Goal: Information Seeking & Learning: Find specific fact

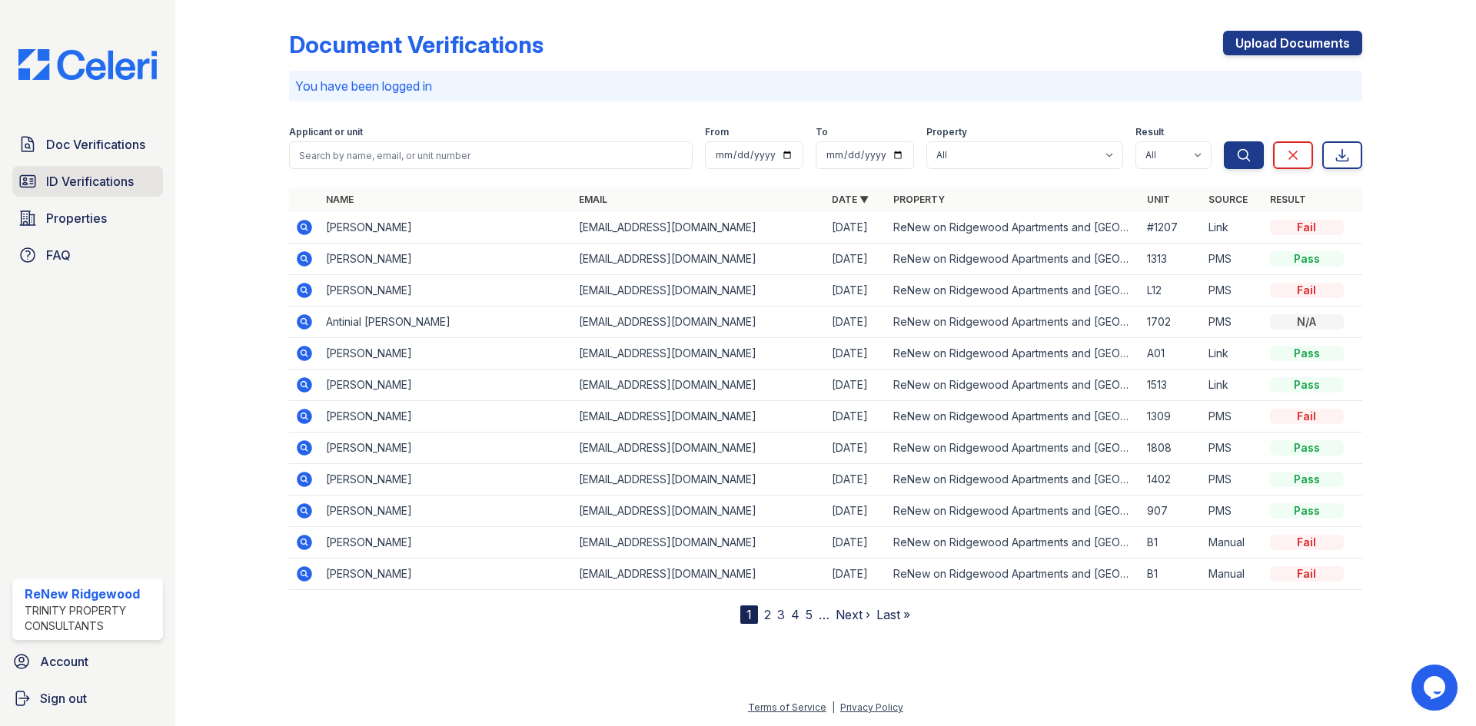
click at [78, 181] on span "ID Verifications" at bounding box center [90, 181] width 88 height 18
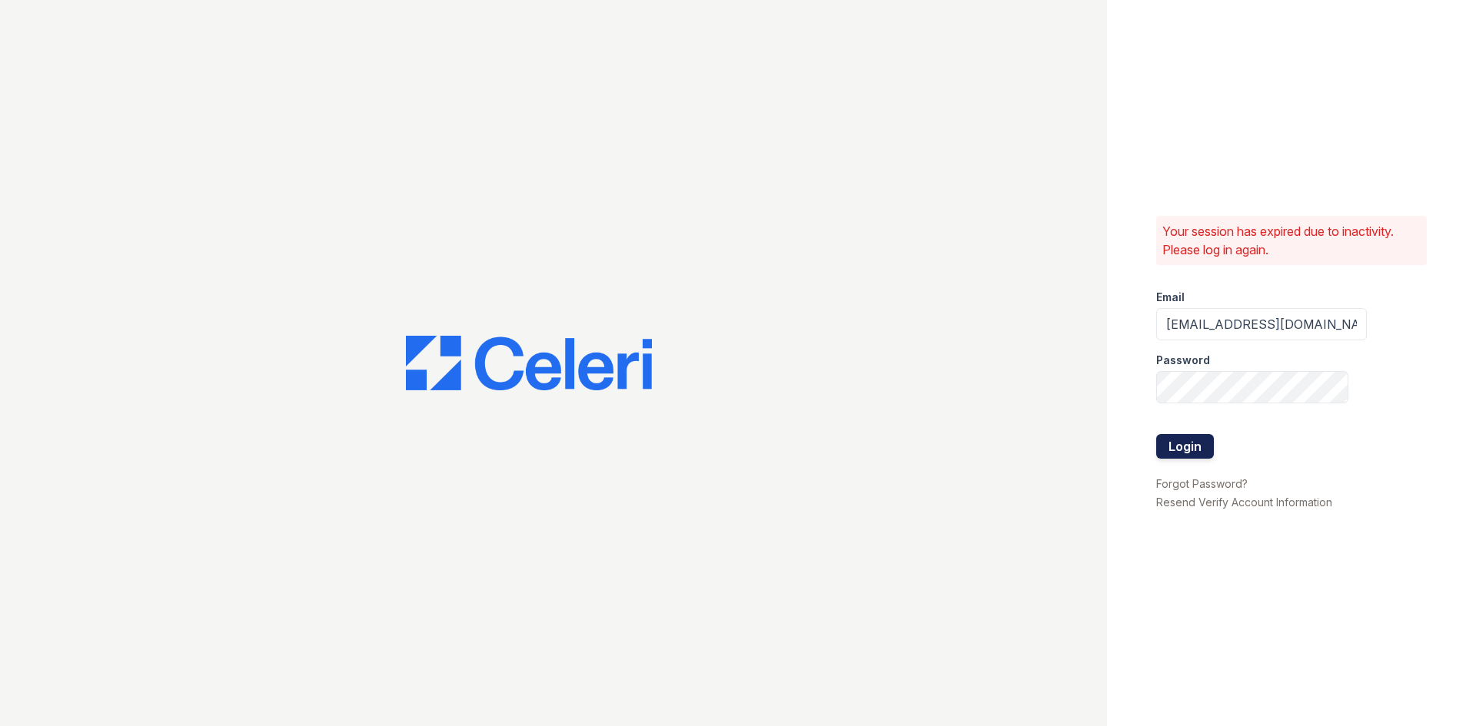
click at [1171, 444] on button "Login" at bounding box center [1185, 446] width 58 height 25
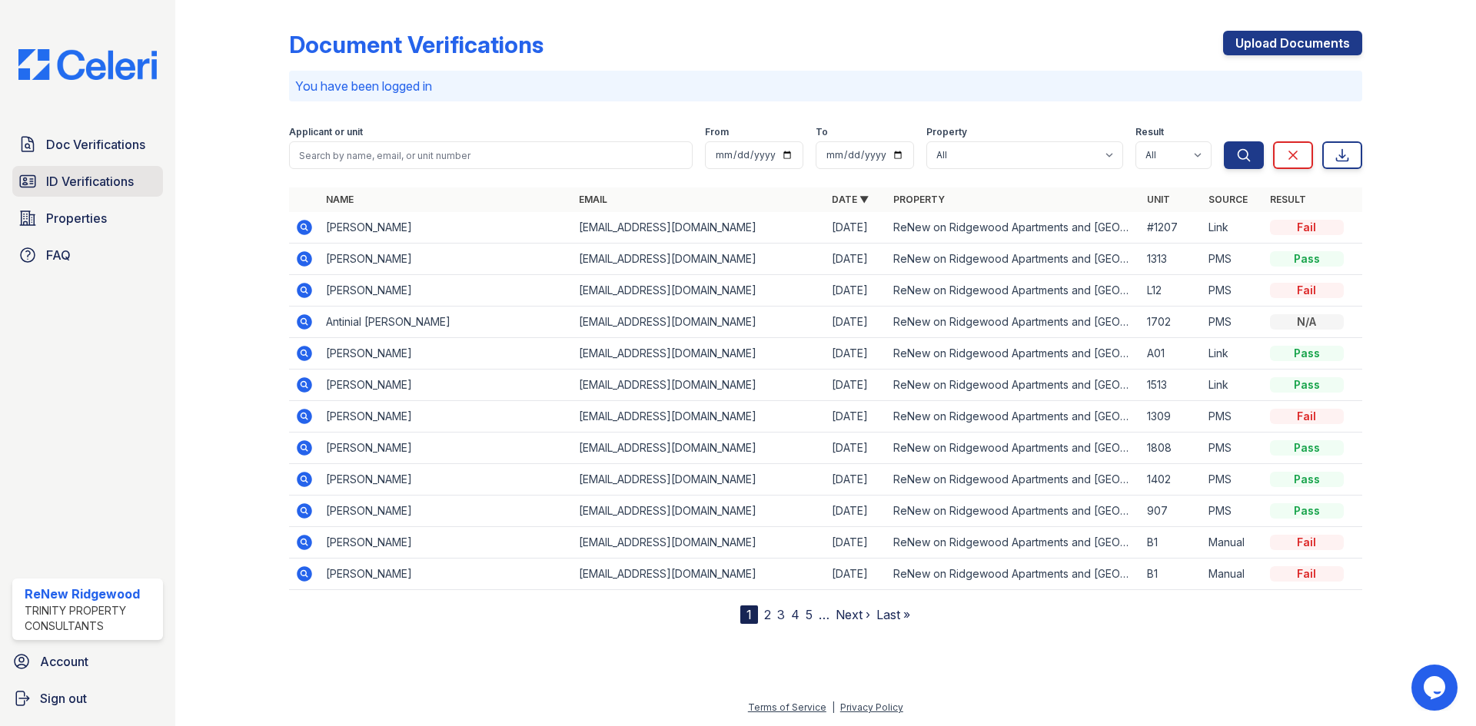
click at [82, 185] on span "ID Verifications" at bounding box center [90, 181] width 88 height 18
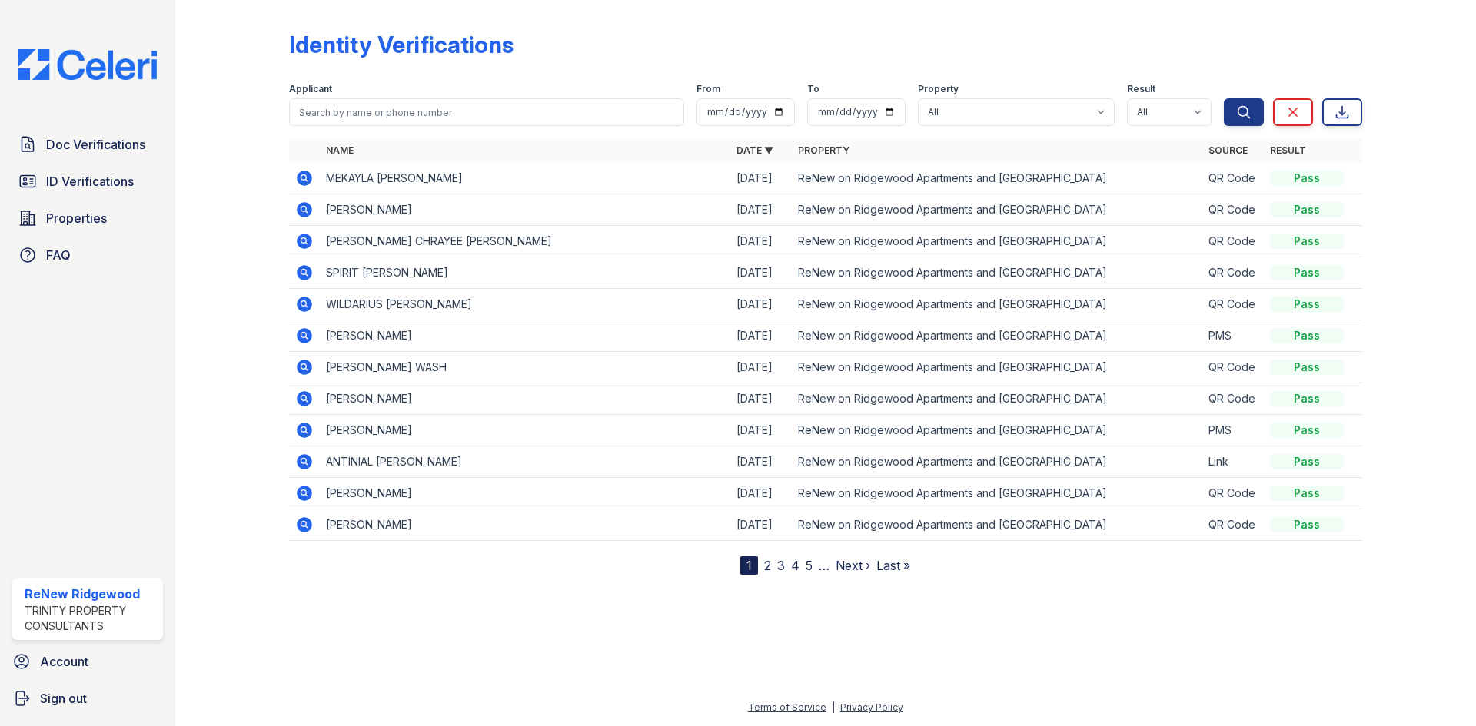
click at [303, 178] on icon at bounding box center [303, 177] width 4 height 4
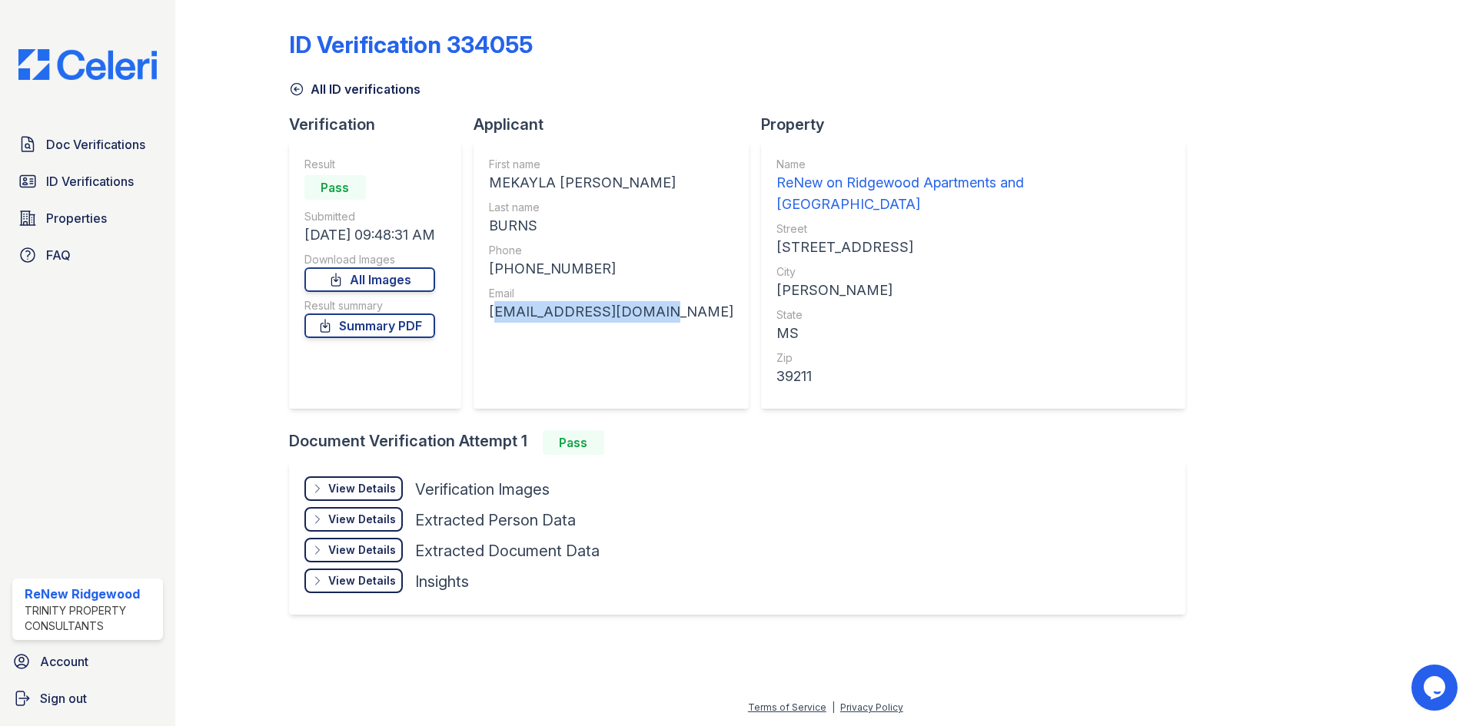
drag, startPoint x: 490, startPoint y: 313, endPoint x: 649, endPoint y: 314, distance: 159.9
click at [649, 314] on div "First name [PERSON_NAME] [PERSON_NAME] Last name BURNS Phone [PHONE_NUMBER] Ema…" at bounding box center [610, 274] width 275 height 267
copy div "[EMAIL_ADDRESS][DOMAIN_NAME]"
drag, startPoint x: 606, startPoint y: 181, endPoint x: 516, endPoint y: 181, distance: 89.9
click at [516, 181] on div "MEKAYLA [PERSON_NAME]" at bounding box center [611, 183] width 244 height 22
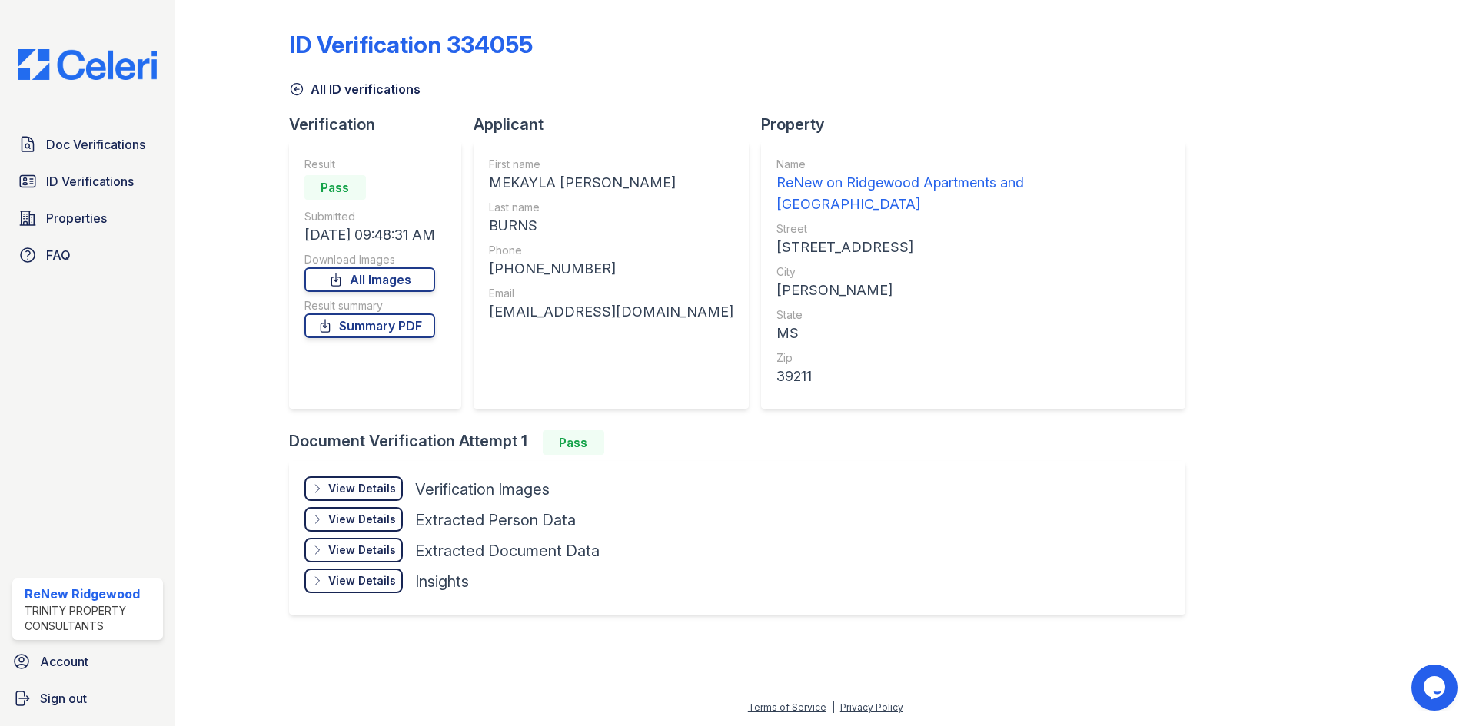
click at [488, 184] on div "First name [PERSON_NAME] [PERSON_NAME] Last name BURNS Phone [PHONE_NUMBER] Ema…" at bounding box center [610, 274] width 275 height 267
drag, startPoint x: 493, startPoint y: 181, endPoint x: 553, endPoint y: 178, distance: 60.8
click at [553, 178] on div "MEKAYLA [PERSON_NAME]" at bounding box center [611, 183] width 244 height 22
copy div "MEKAYLA"
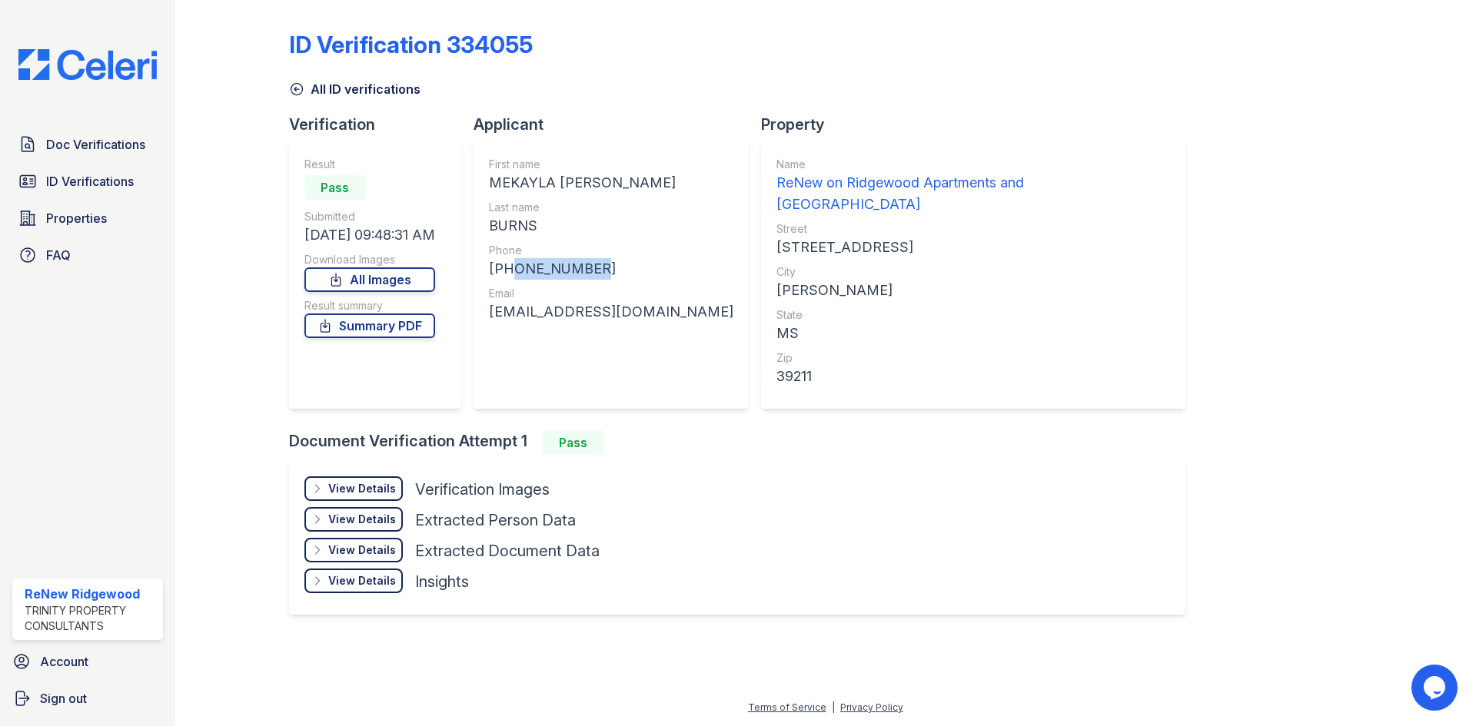
drag, startPoint x: 586, startPoint y: 268, endPoint x: 508, endPoint y: 268, distance: 78.4
click at [508, 268] on div "[PHONE_NUMBER]" at bounding box center [611, 269] width 244 height 22
copy div "6016280223"
drag, startPoint x: 490, startPoint y: 316, endPoint x: 649, endPoint y: 322, distance: 159.2
click at [649, 322] on div "First name [PERSON_NAME] [PERSON_NAME] Last name BURNS Phone [PHONE_NUMBER] Ema…" at bounding box center [610, 274] width 275 height 267
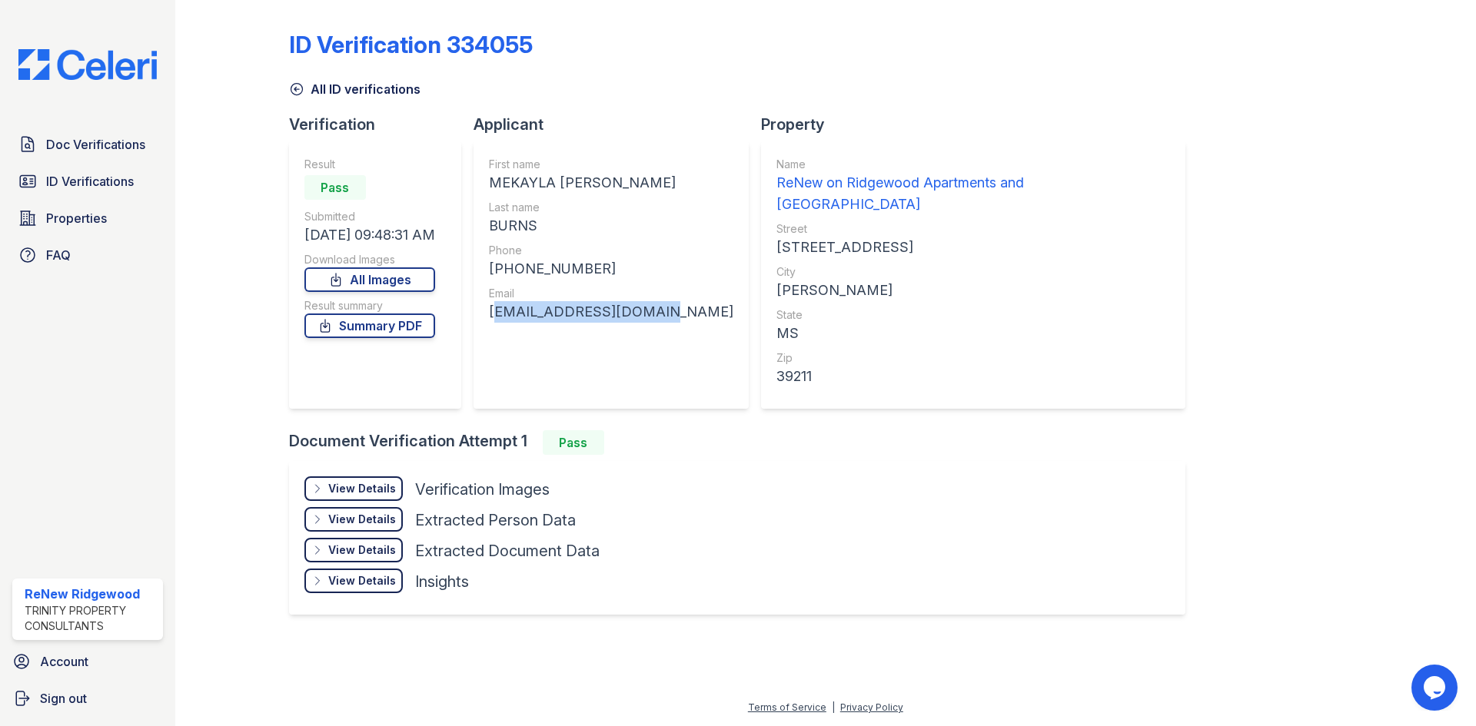
copy div "[EMAIL_ADDRESS][DOMAIN_NAME]"
click at [108, 184] on span "ID Verifications" at bounding box center [90, 181] width 88 height 18
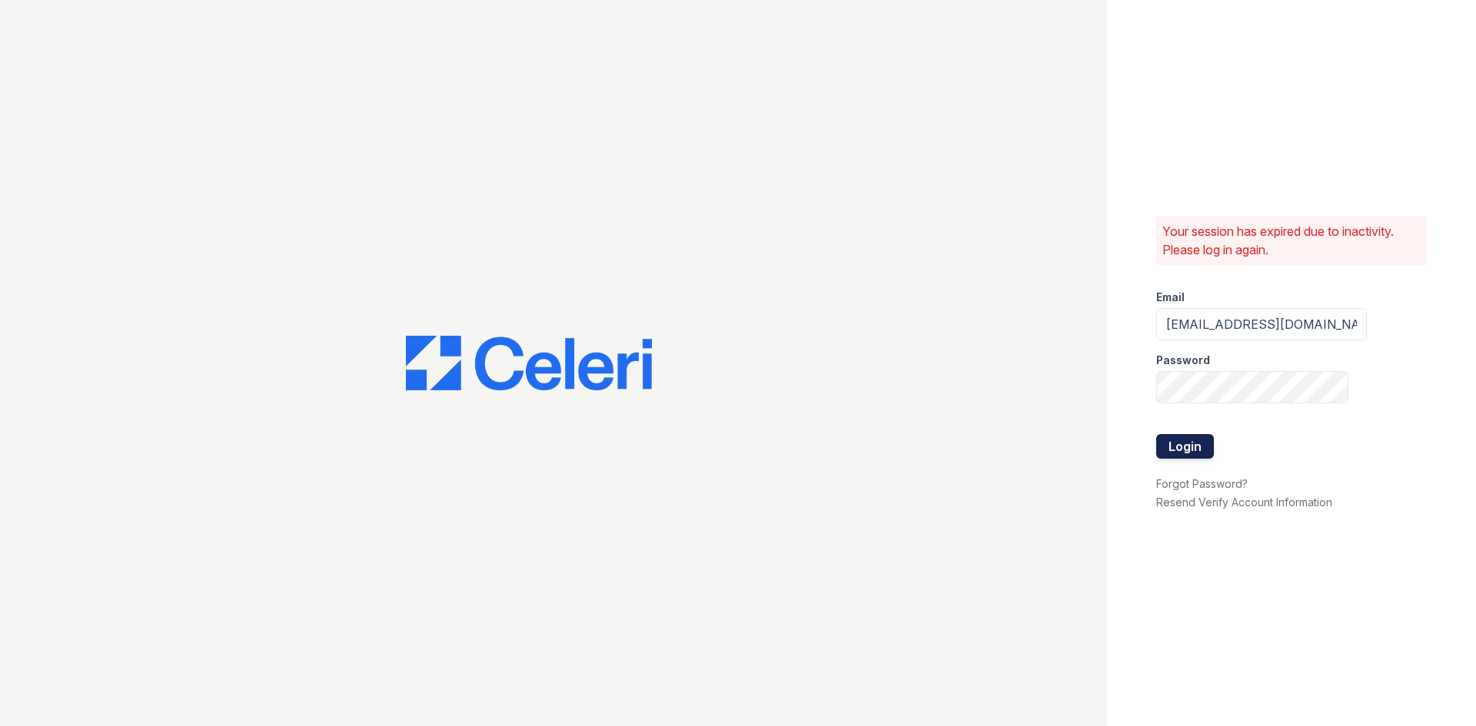
click at [1194, 455] on button "Login" at bounding box center [1185, 446] width 58 height 25
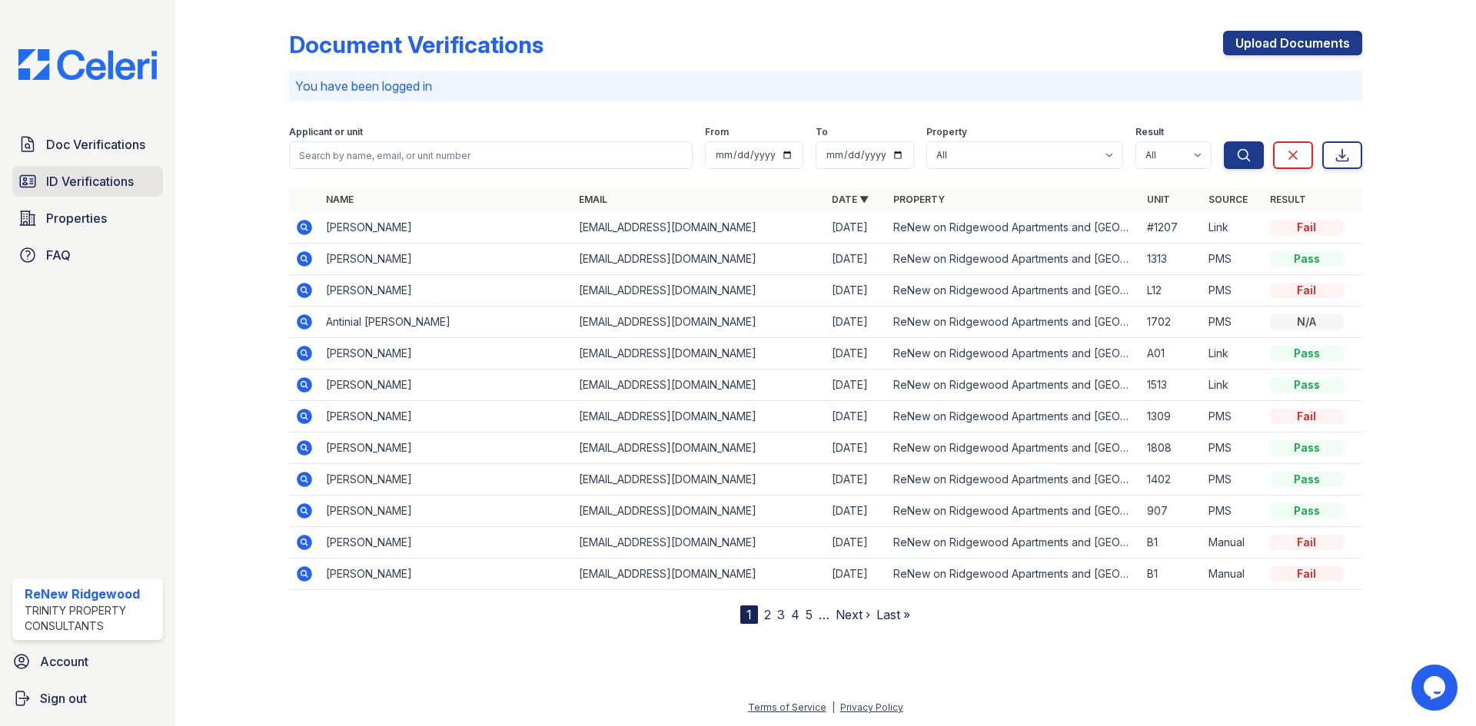
click at [118, 181] on span "ID Verifications" at bounding box center [90, 181] width 88 height 18
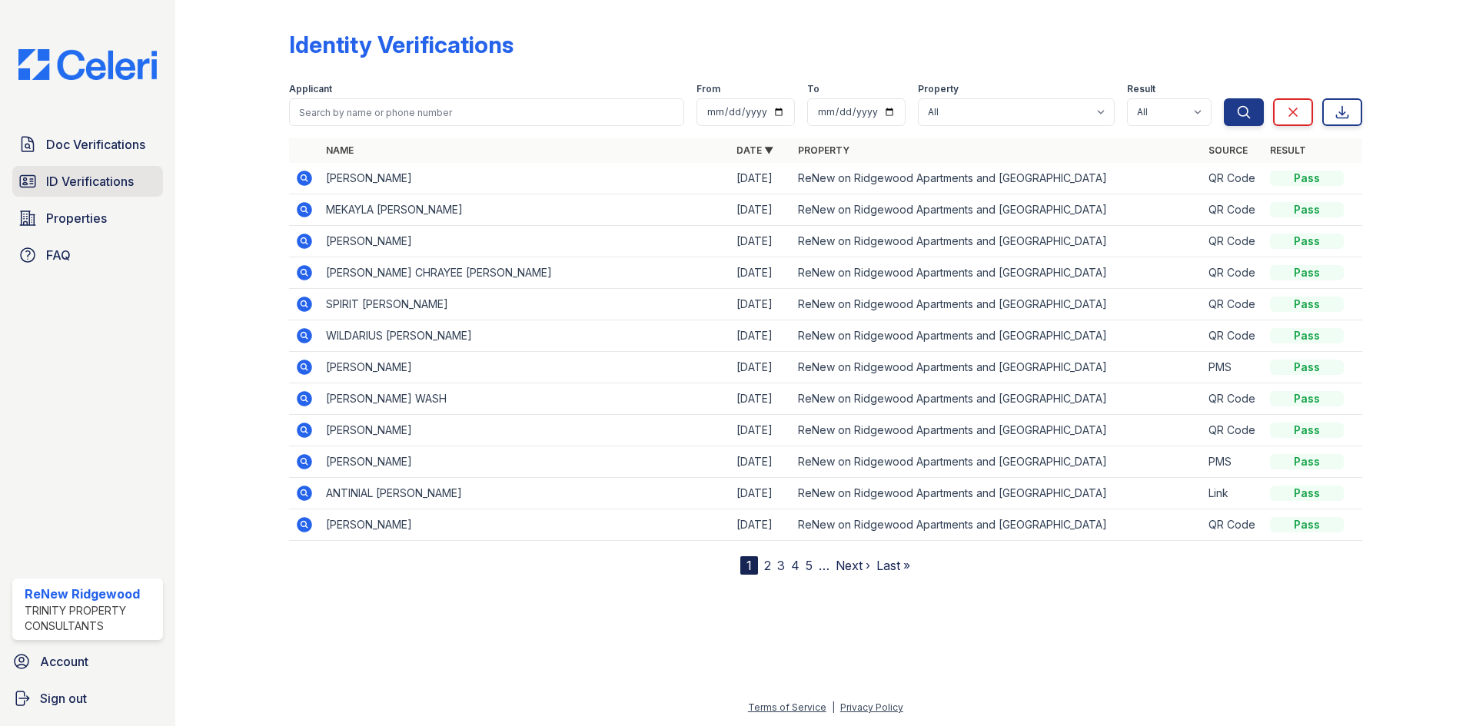
click at [108, 184] on span "ID Verifications" at bounding box center [90, 181] width 88 height 18
click at [91, 184] on span "ID Verifications" at bounding box center [90, 181] width 88 height 18
